Goal: Transaction & Acquisition: Consume media (video, audio)

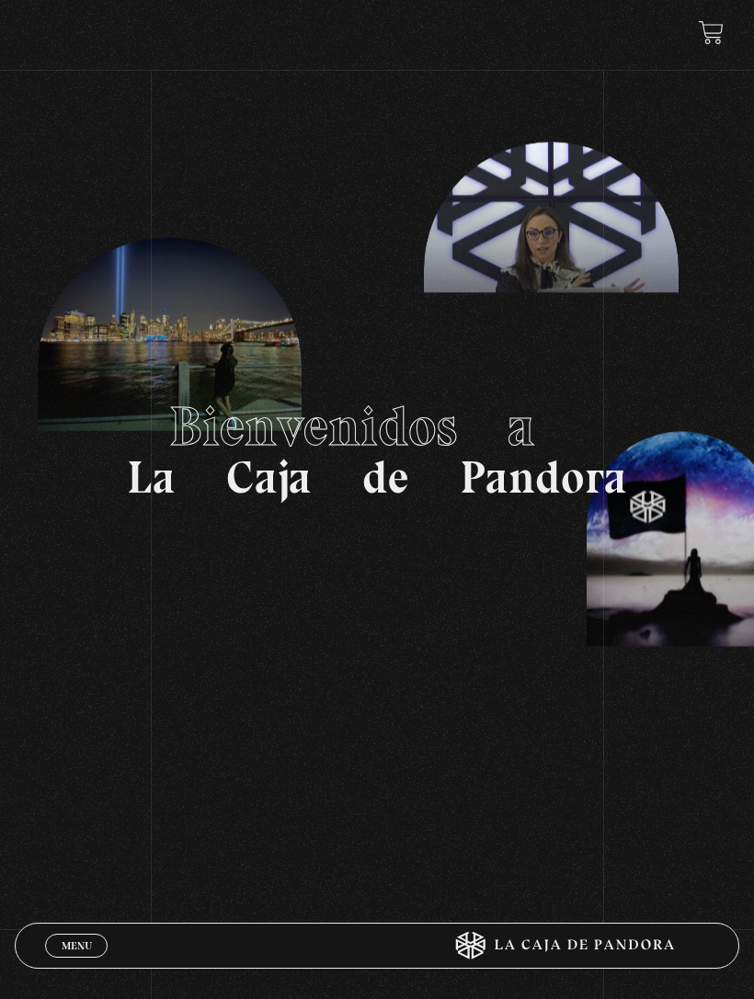
click at [73, 899] on section "Bienvenidos a La Caja de Pandora" at bounding box center [377, 449] width 754 height 899
click at [62, 949] on span "Menu" at bounding box center [77, 945] width 30 height 11
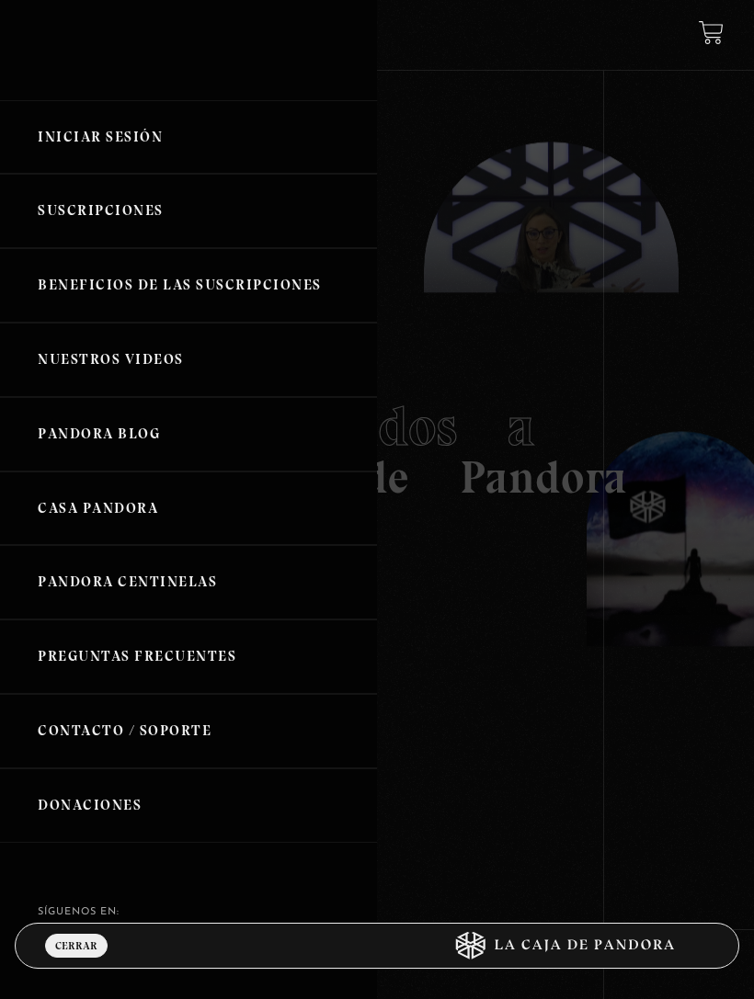
click at [136, 146] on link "Iniciar Sesión" at bounding box center [188, 137] width 377 height 74
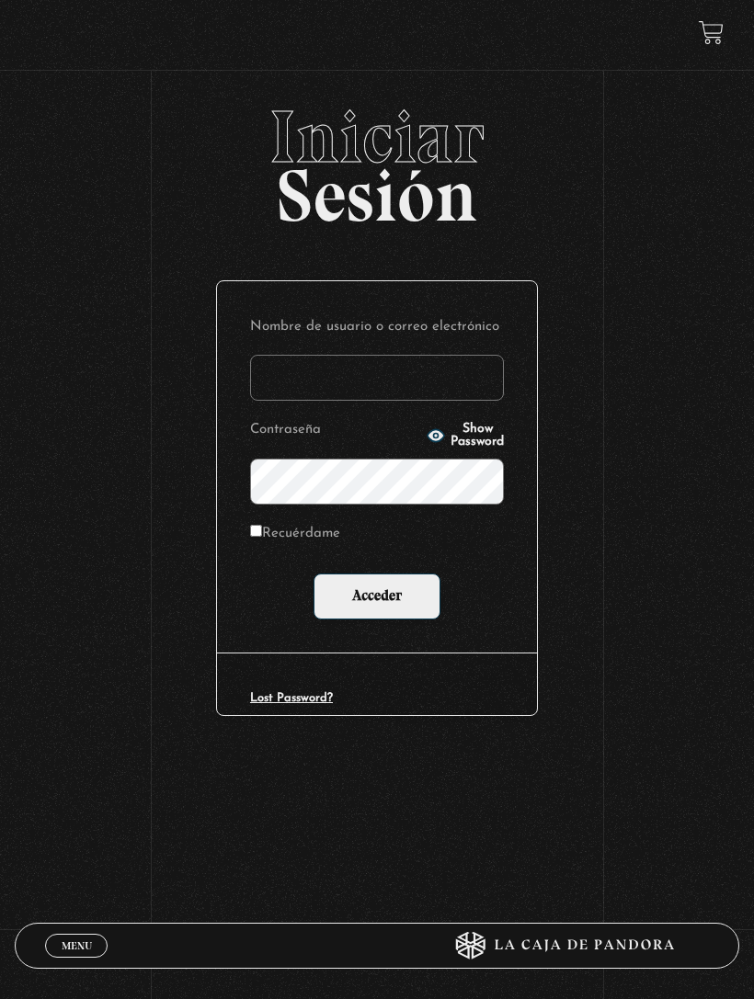
type input "[EMAIL_ADDRESS][PERSON_NAME][DOMAIN_NAME]"
click at [377, 597] on input "Acceder" at bounding box center [376, 597] width 127 height 46
click at [376, 603] on input "Acceder" at bounding box center [376, 597] width 127 height 46
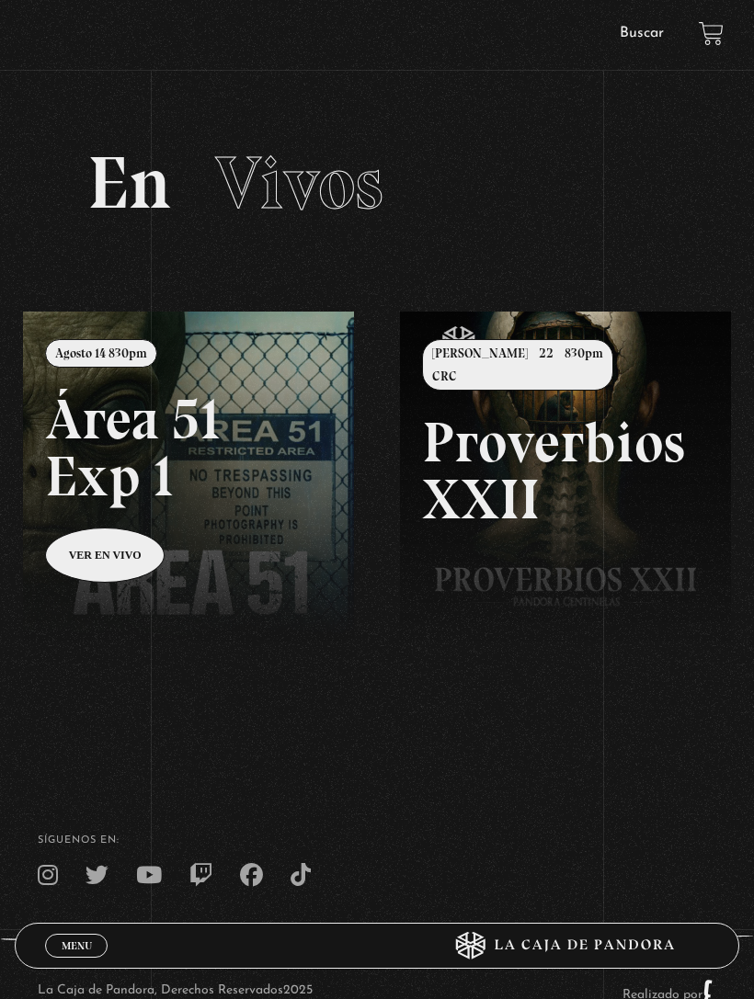
click at [118, 551] on link at bounding box center [400, 811] width 754 height 999
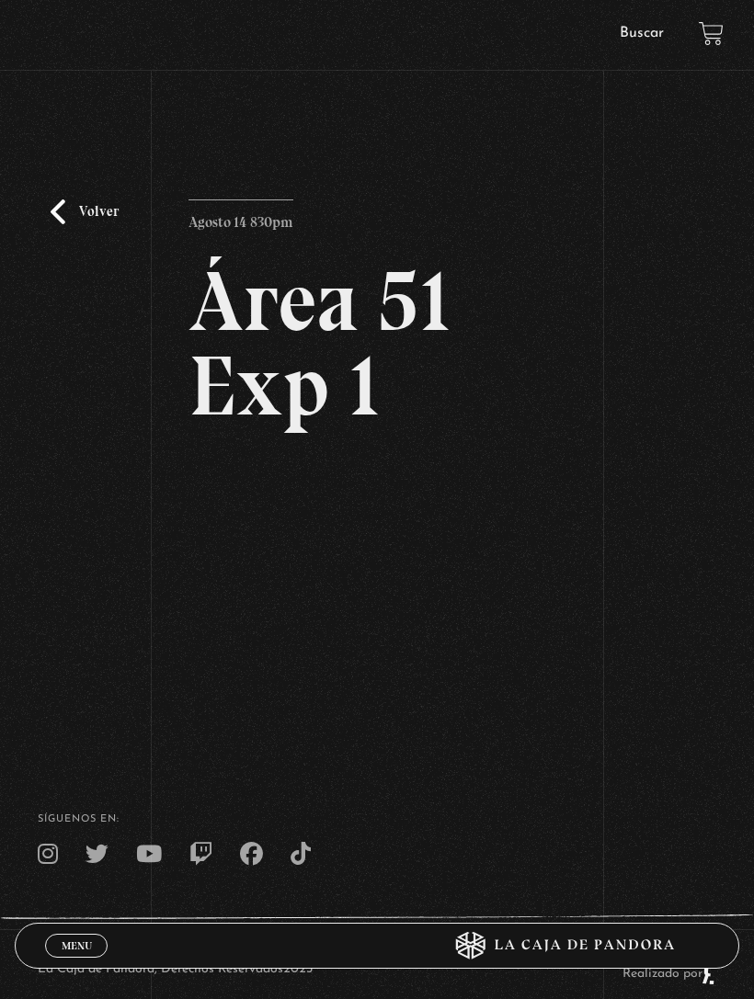
click at [633, 497] on div "Volver Agosto 14 830pm Área 51 Exp 1" at bounding box center [377, 402] width 754 height 605
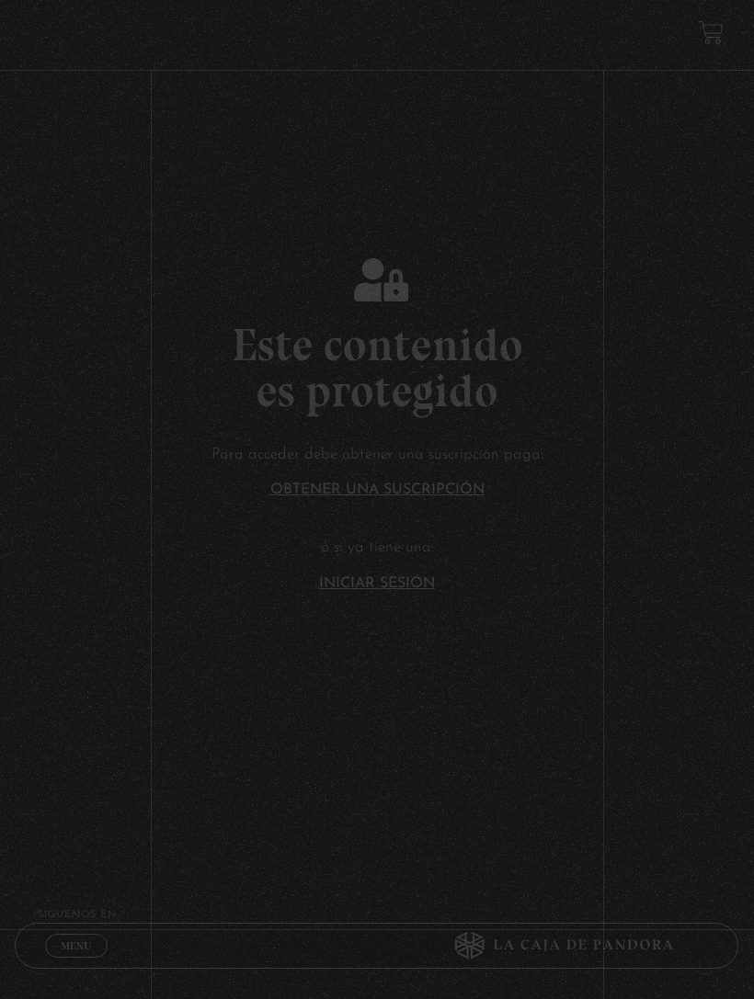
scroll to position [86, 0]
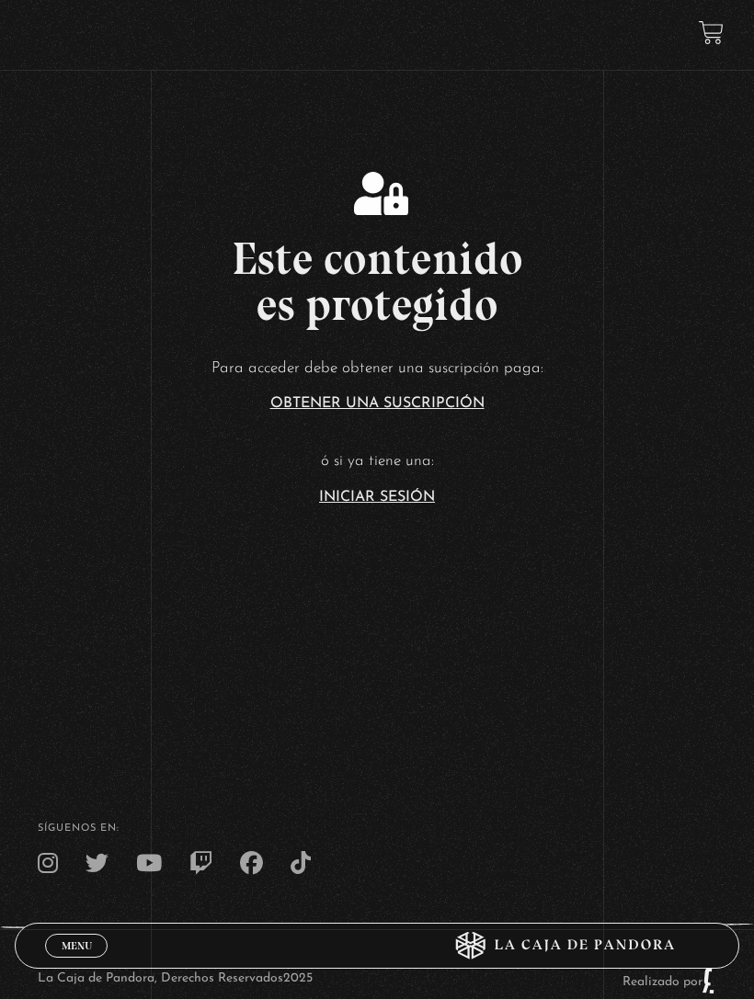
click at [395, 505] on link "Iniciar Sesión" at bounding box center [377, 497] width 116 height 15
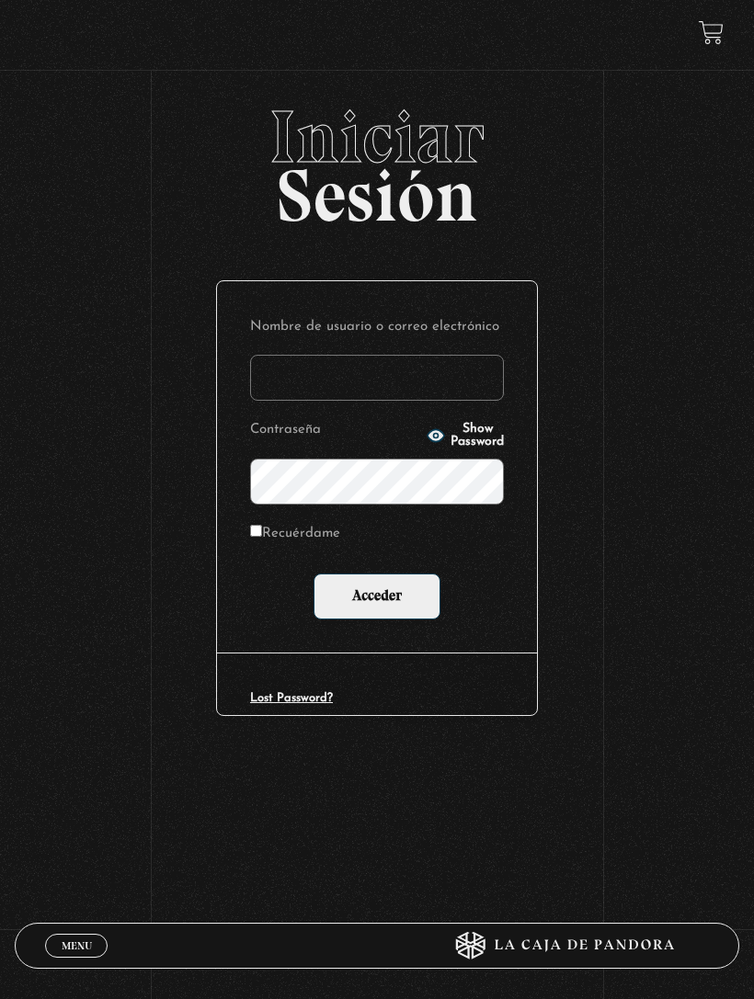
type input "[EMAIL_ADDRESS][PERSON_NAME][DOMAIN_NAME]"
click at [377, 597] on input "Acceder" at bounding box center [376, 597] width 127 height 46
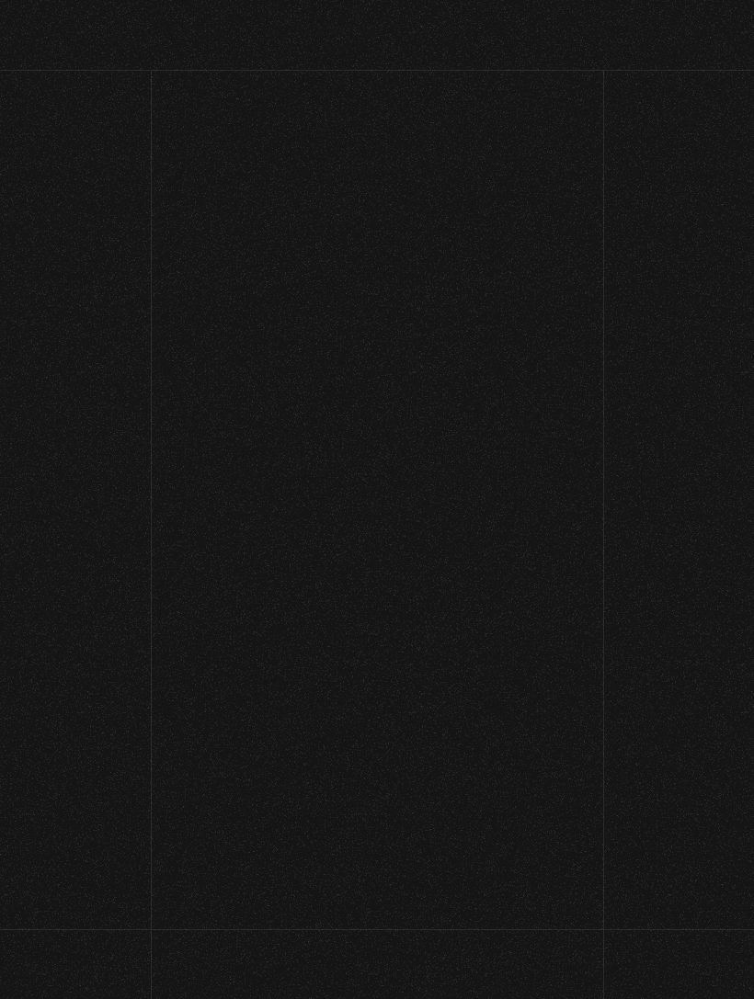
click at [394, 589] on div "Menu Cerrar ALEJANDRA MUÑOZ En vivos Pandora Centinelas Mi cuenta Salir Buscar …" at bounding box center [377, 599] width 754 height 998
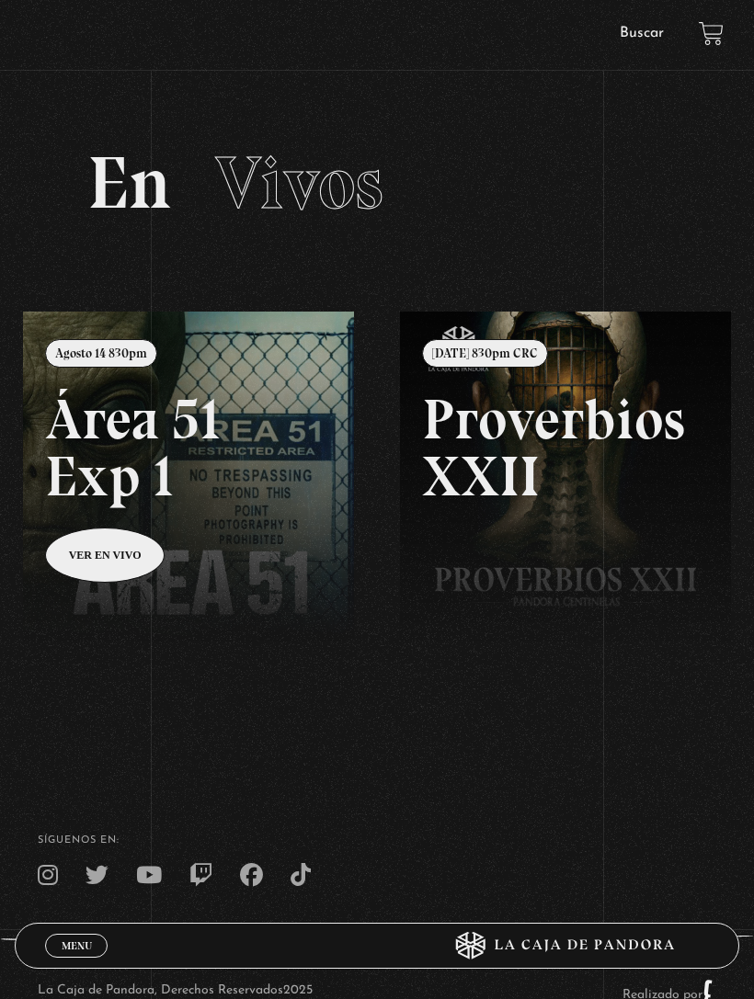
click at [119, 547] on link at bounding box center [400, 811] width 754 height 999
